Goal: Find specific page/section

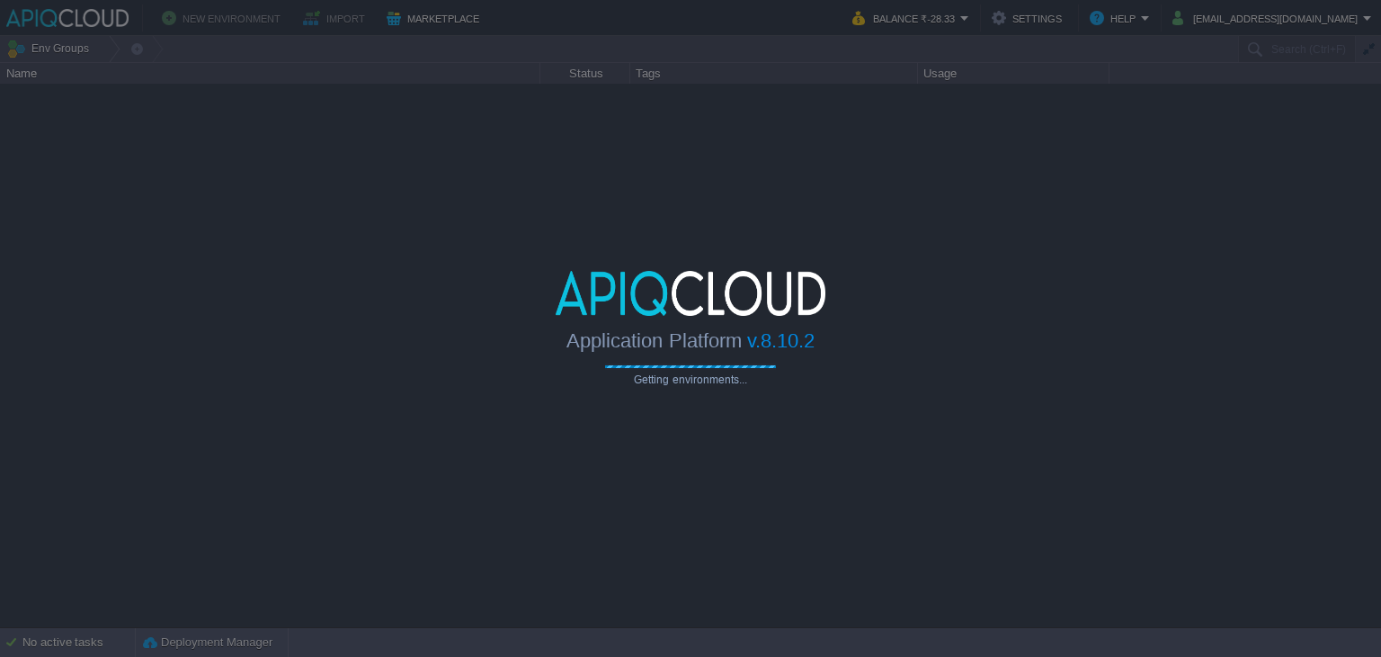
type input "Search (Ctrl+F)"
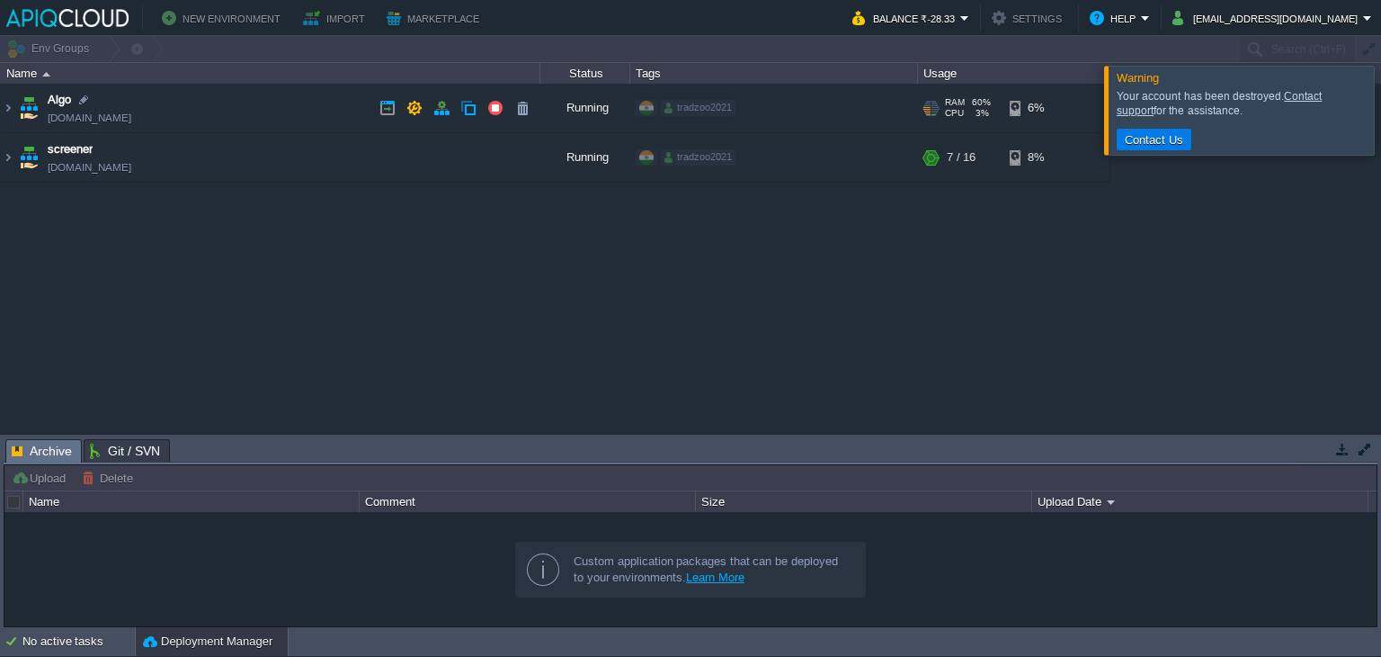
click at [281, 109] on td "Algo [DOMAIN_NAME]" at bounding box center [271, 108] width 540 height 49
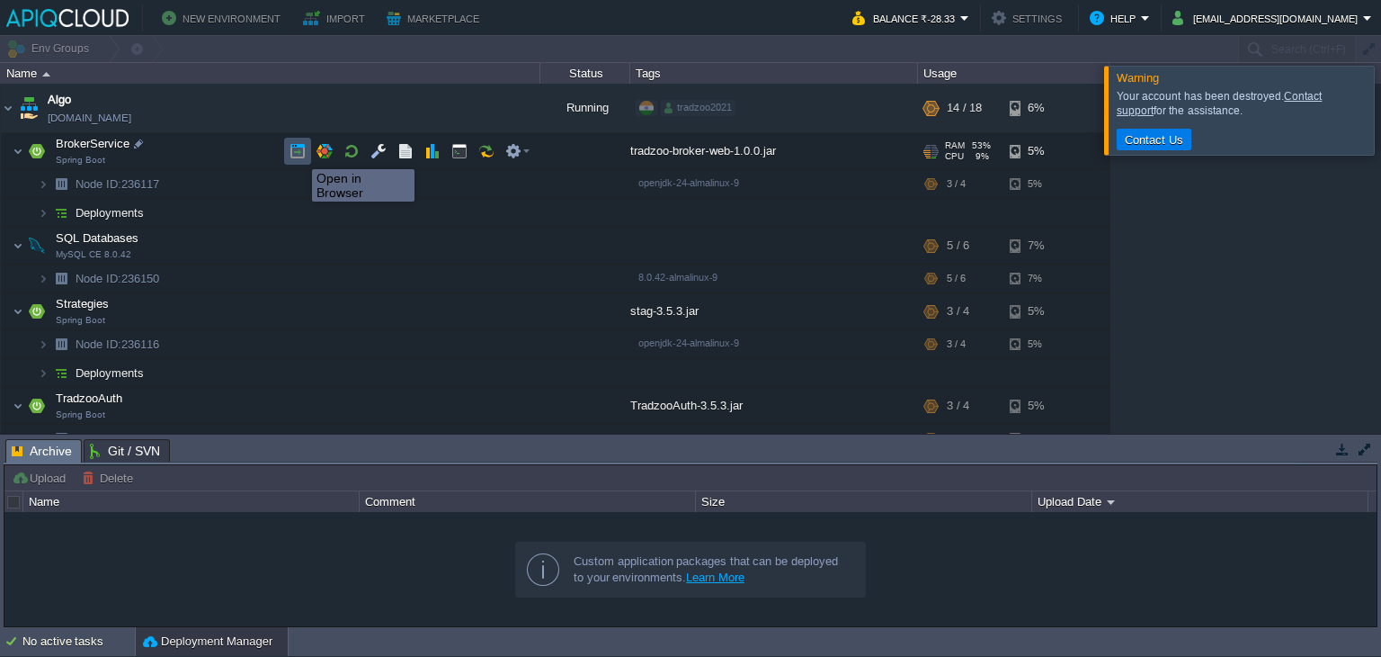
click at [299, 153] on button "button" at bounding box center [298, 151] width 16 height 16
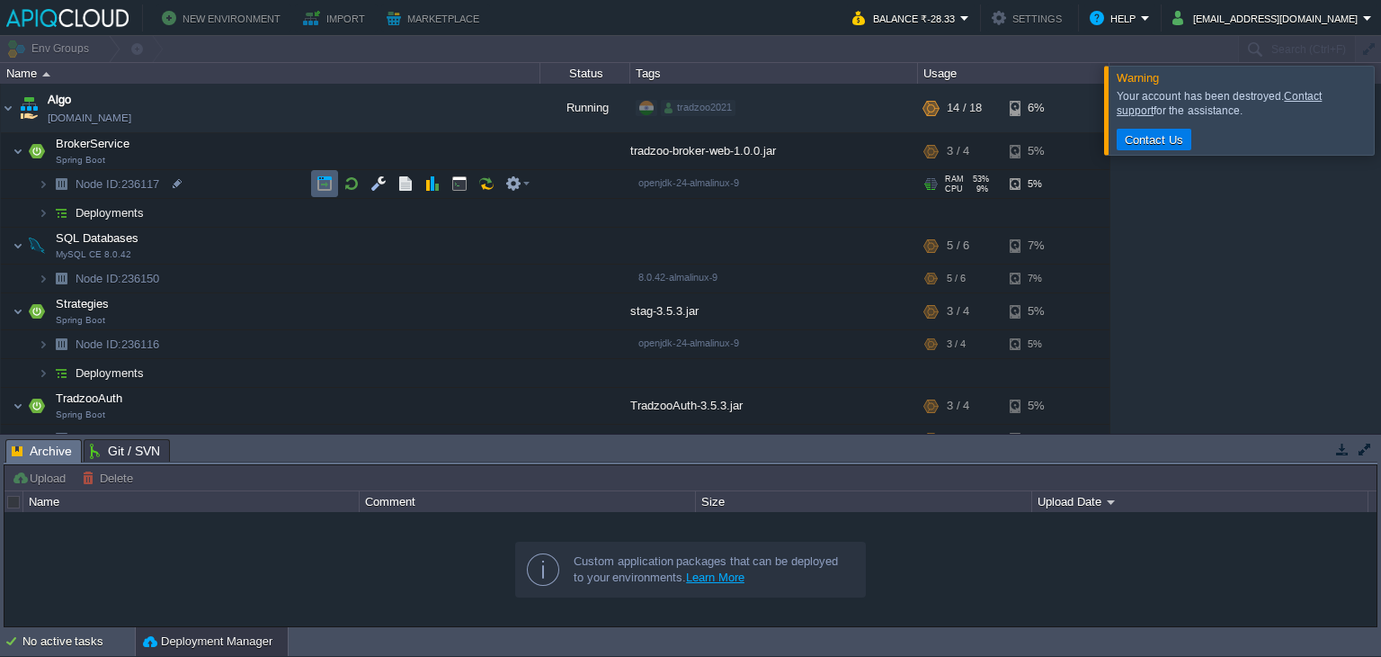
click at [314, 181] on td at bounding box center [324, 183] width 27 height 27
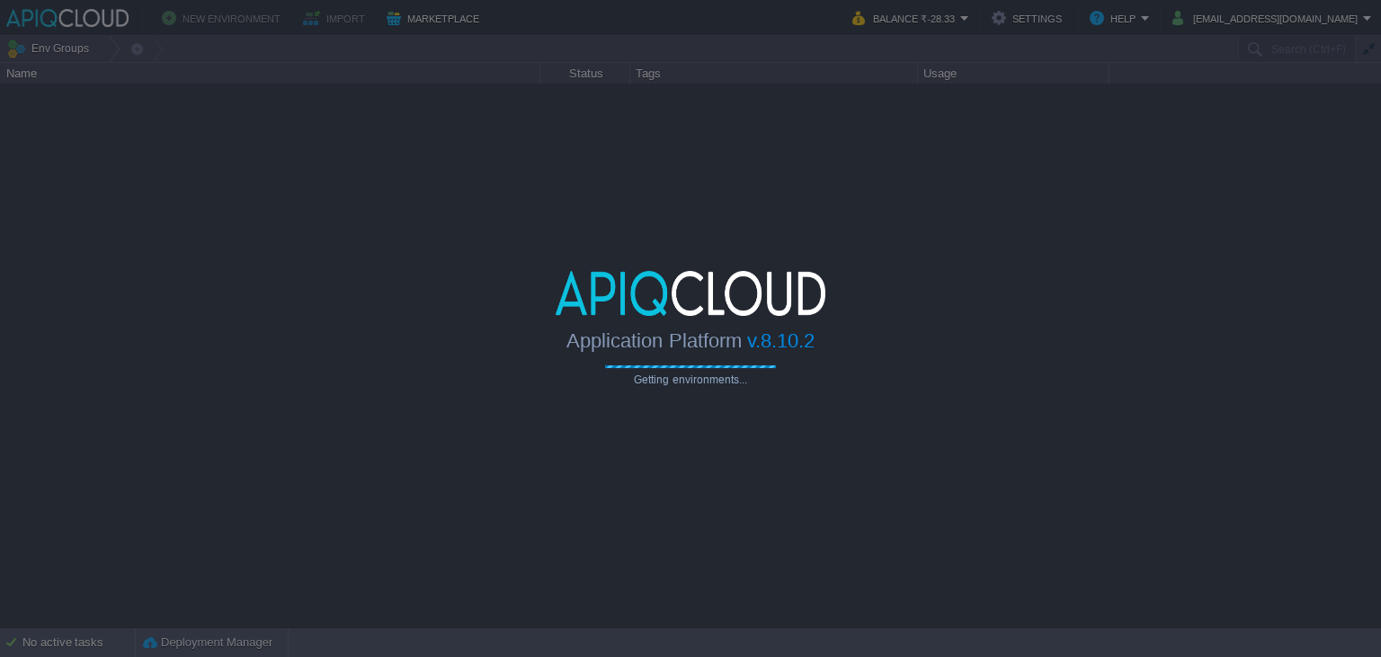
type input "Search (Ctrl+F)"
